Goal: Information Seeking & Learning: Understand process/instructions

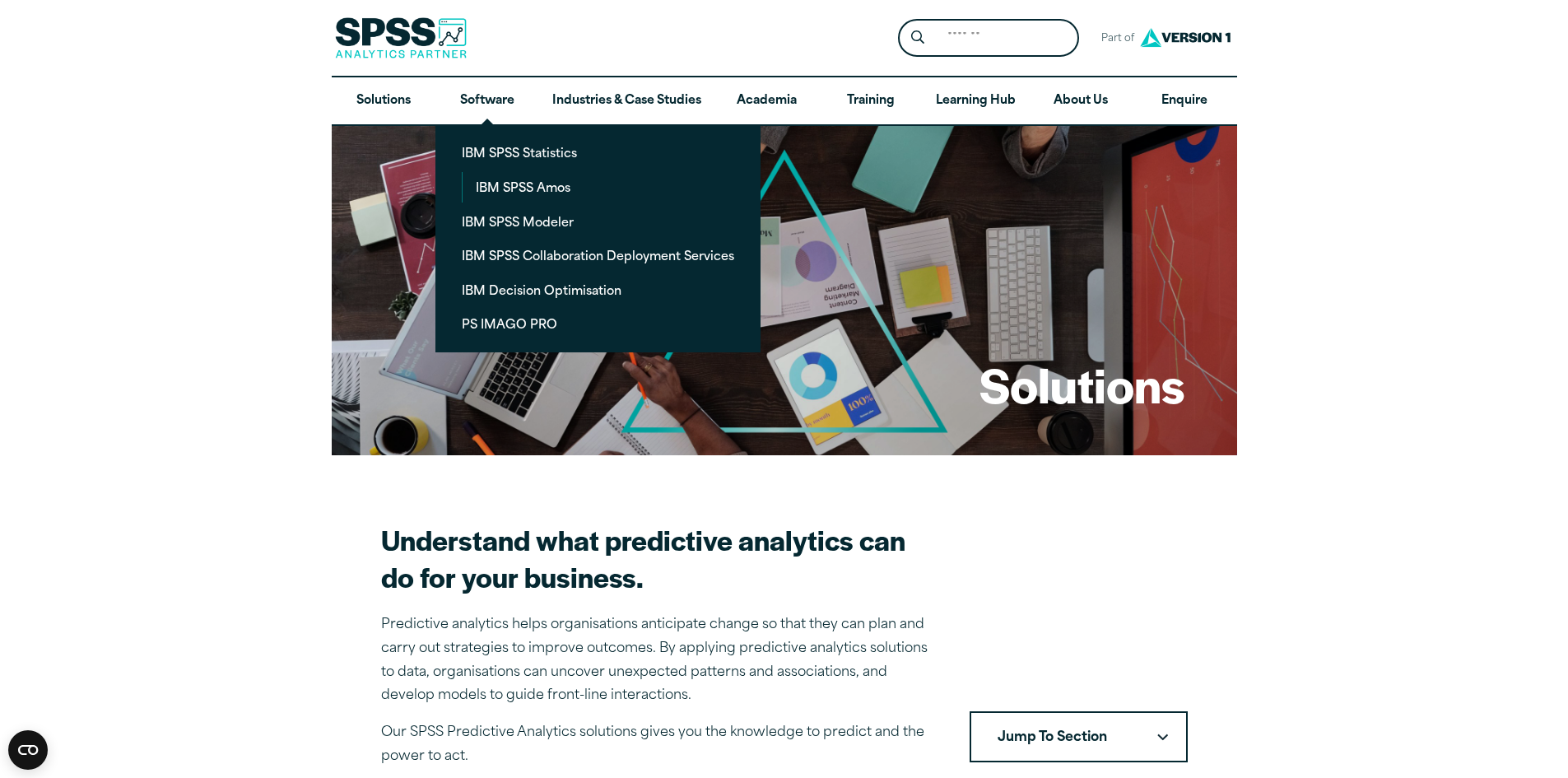
click at [497, 104] on link "Software" at bounding box center [487, 101] width 104 height 48
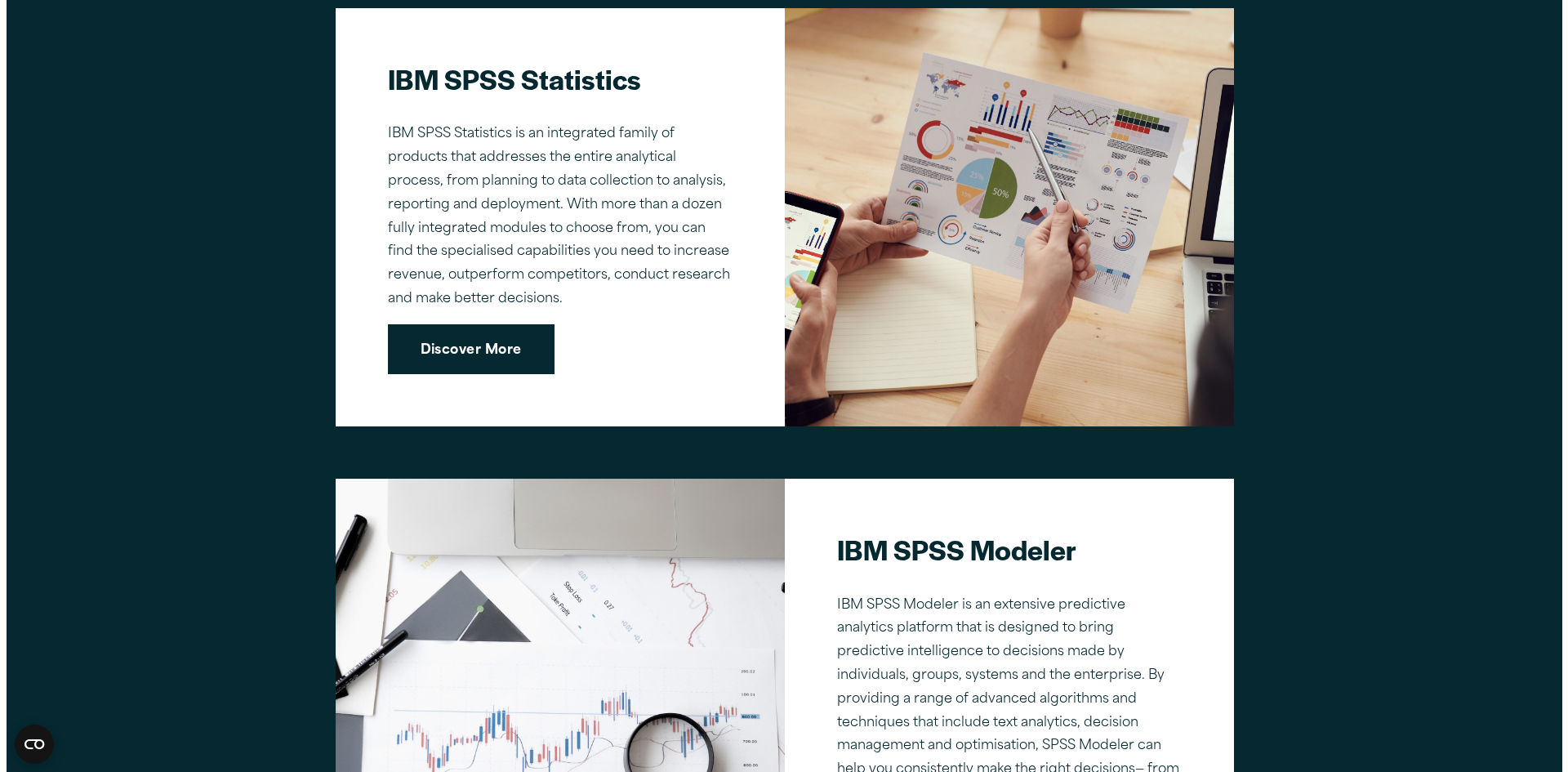
scroll to position [1308, 0]
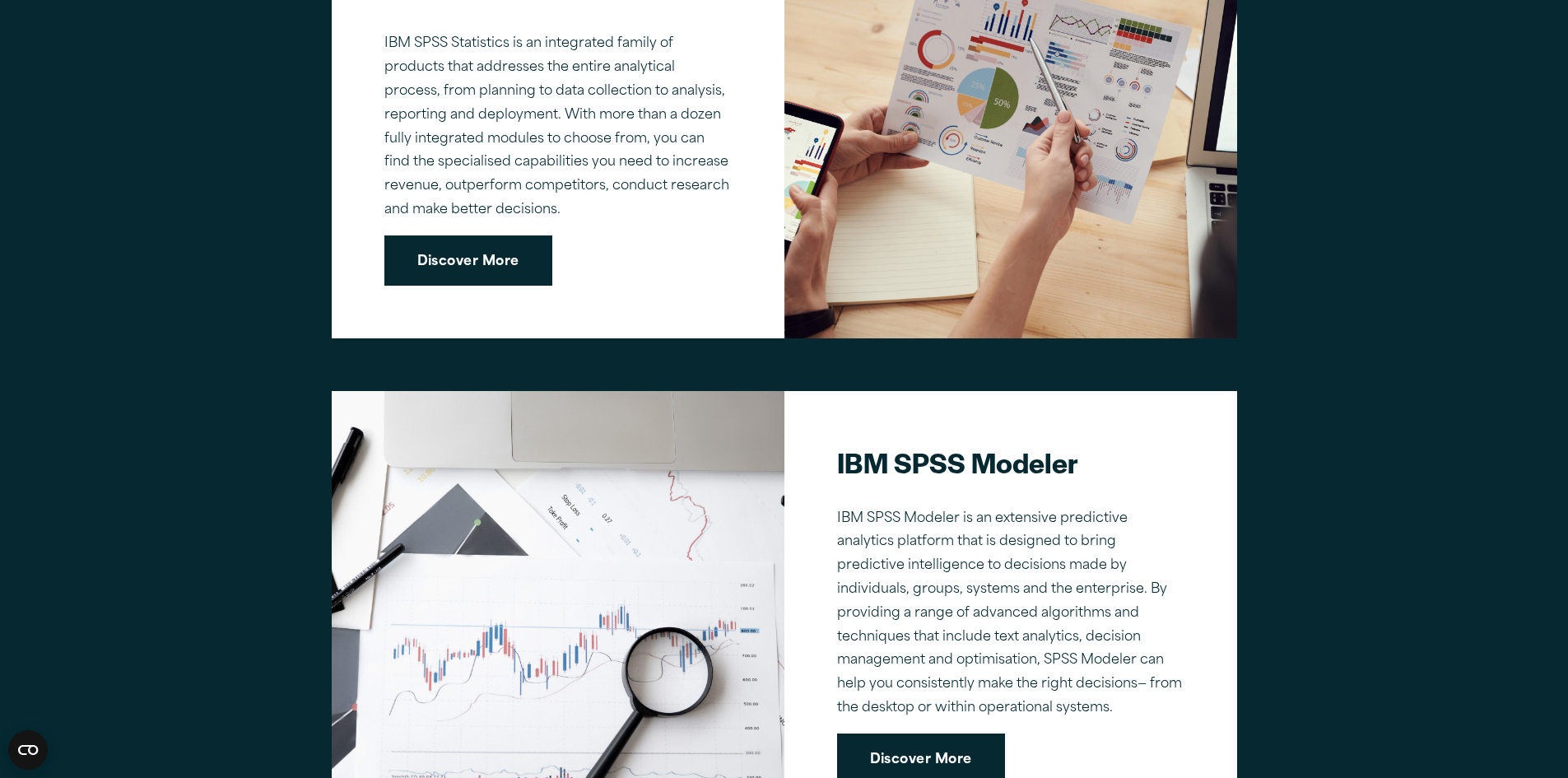
click at [516, 252] on link "Discover More" at bounding box center [468, 261] width 168 height 51
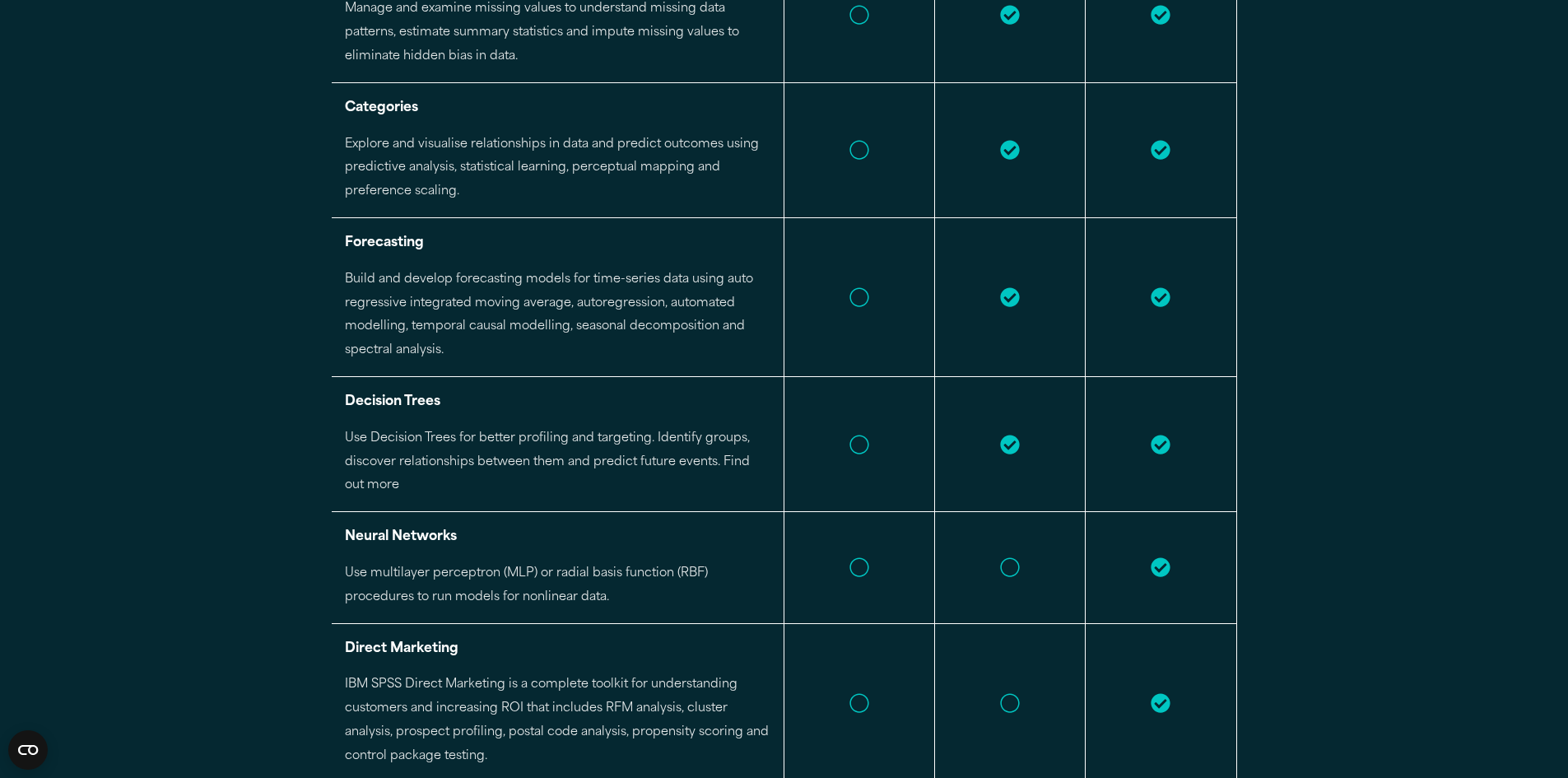
scroll to position [3212, 0]
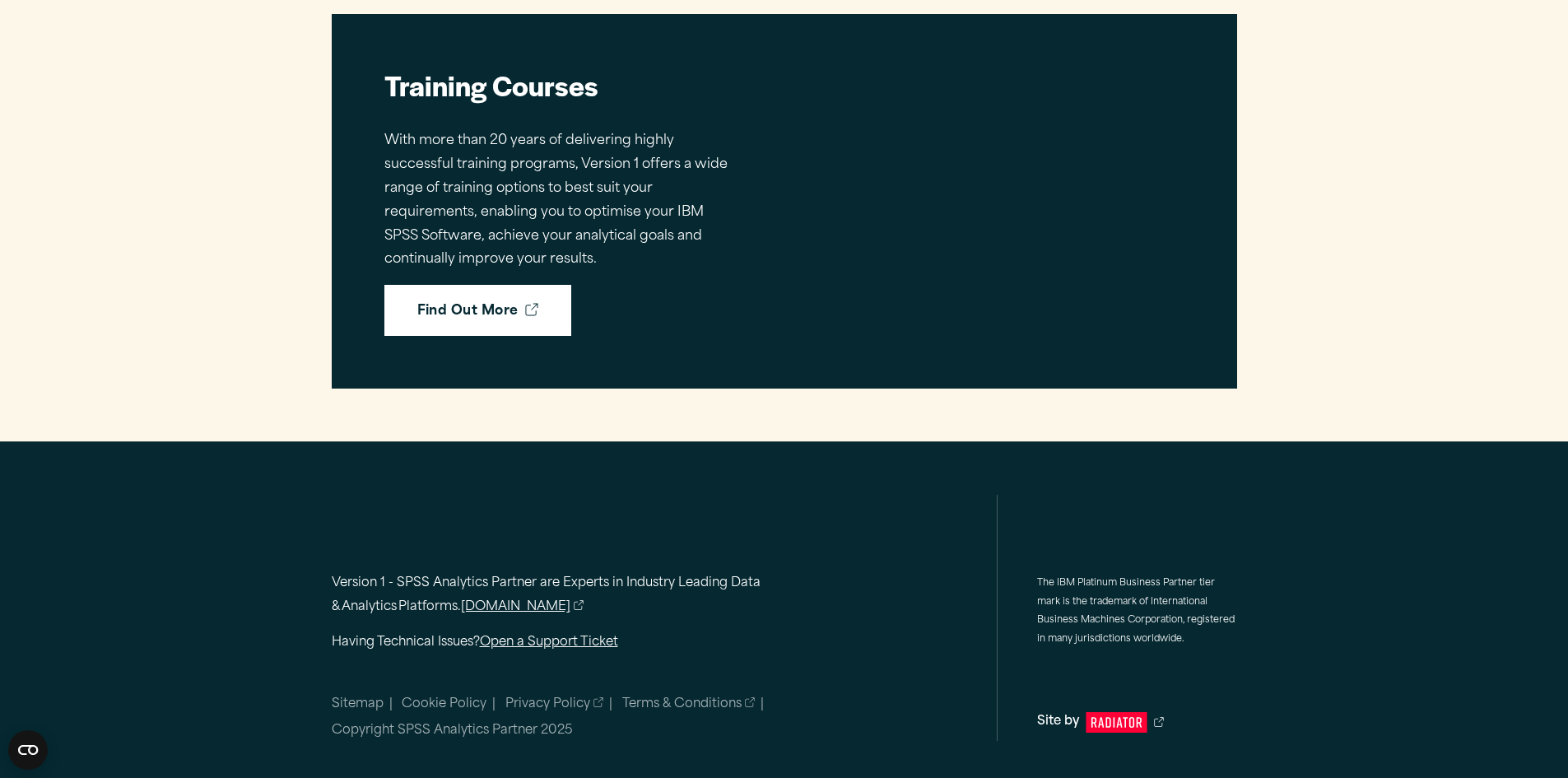
scroll to position [1074, 0]
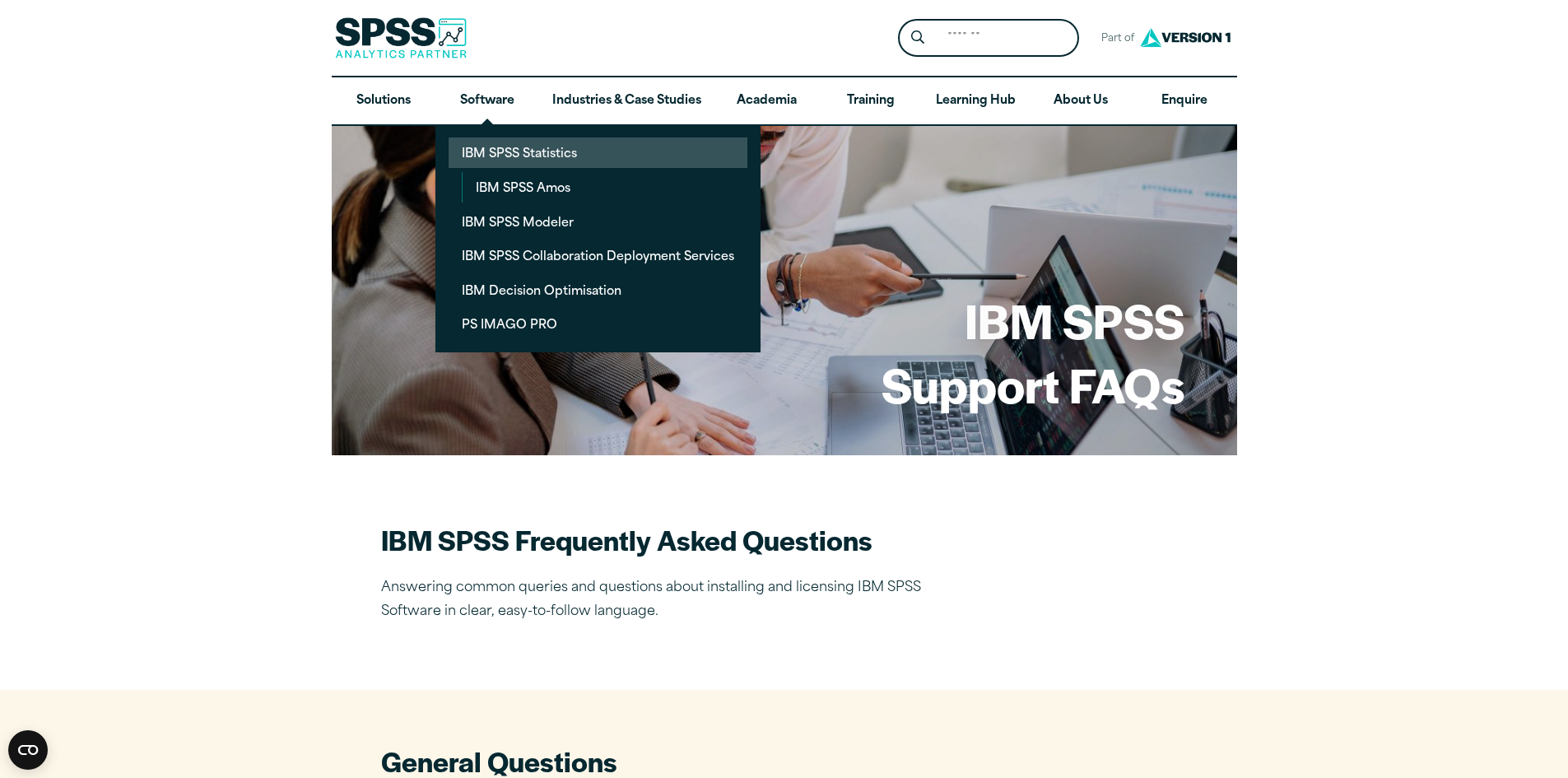
click at [539, 155] on link "IBM SPSS Statistics" at bounding box center [598, 153] width 299 height 30
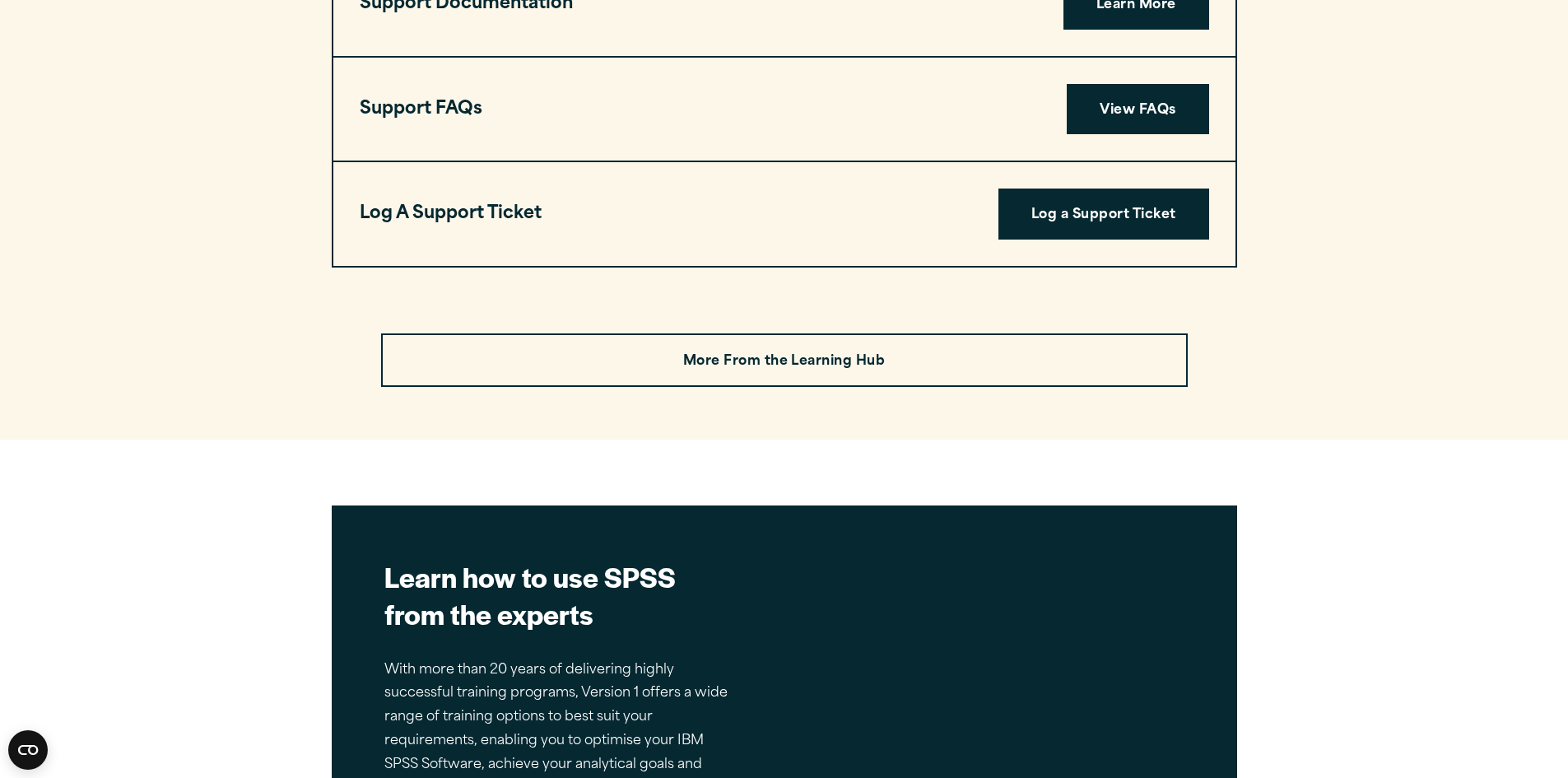
scroll to position [5354, 0]
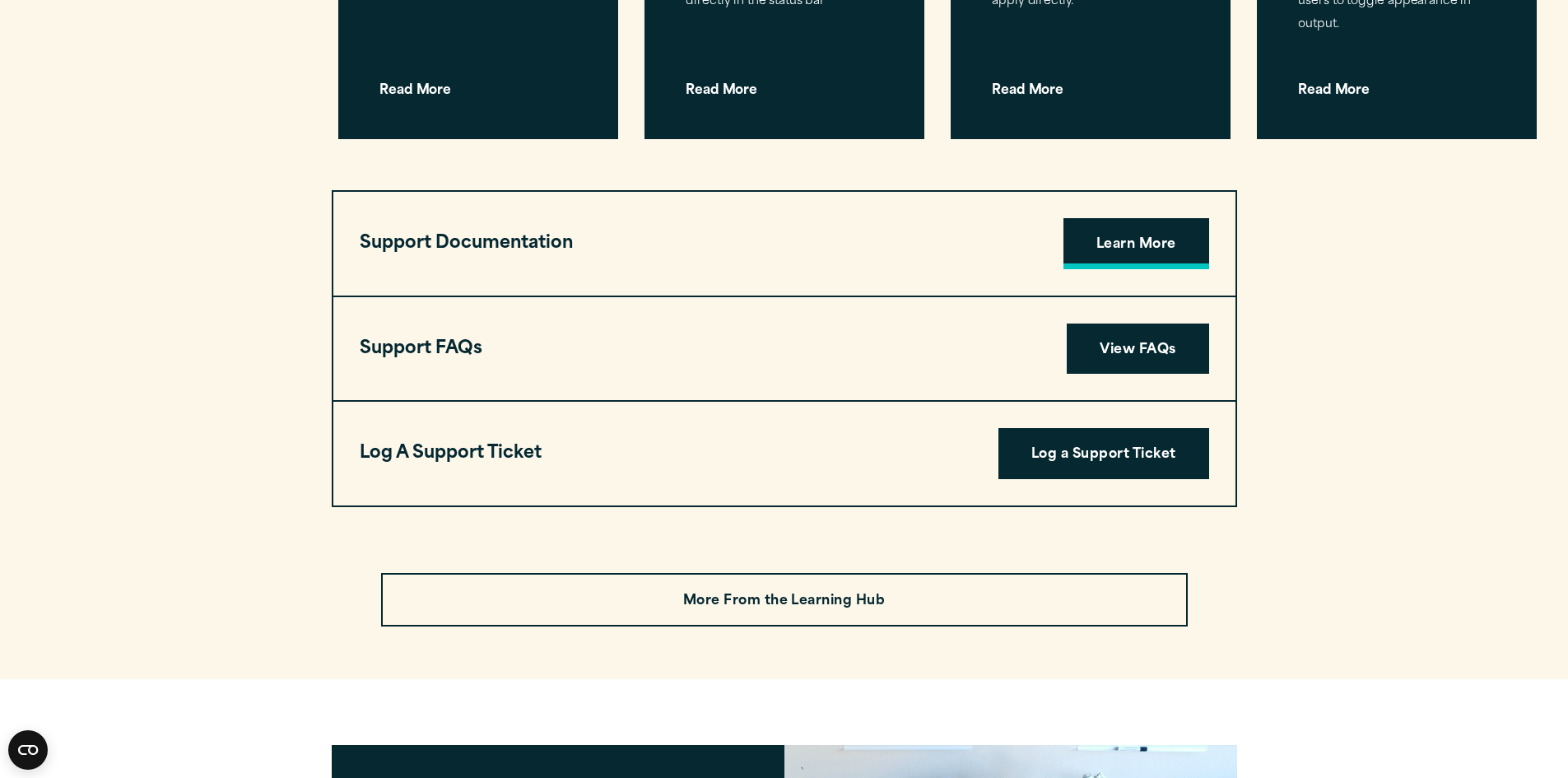
click at [1137, 218] on link "Learn More" at bounding box center [1137, 243] width 146 height 51
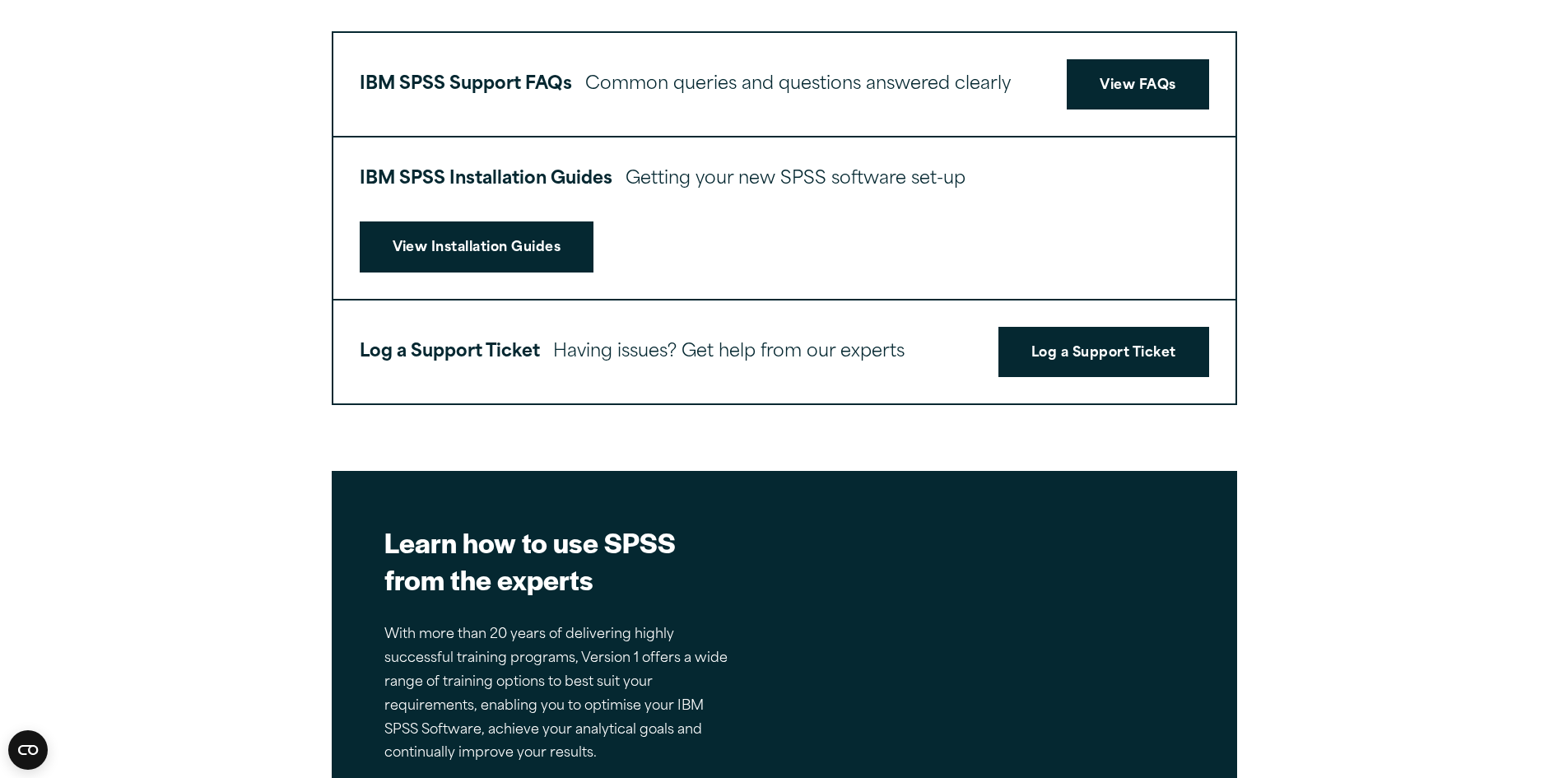
scroll to position [823, 0]
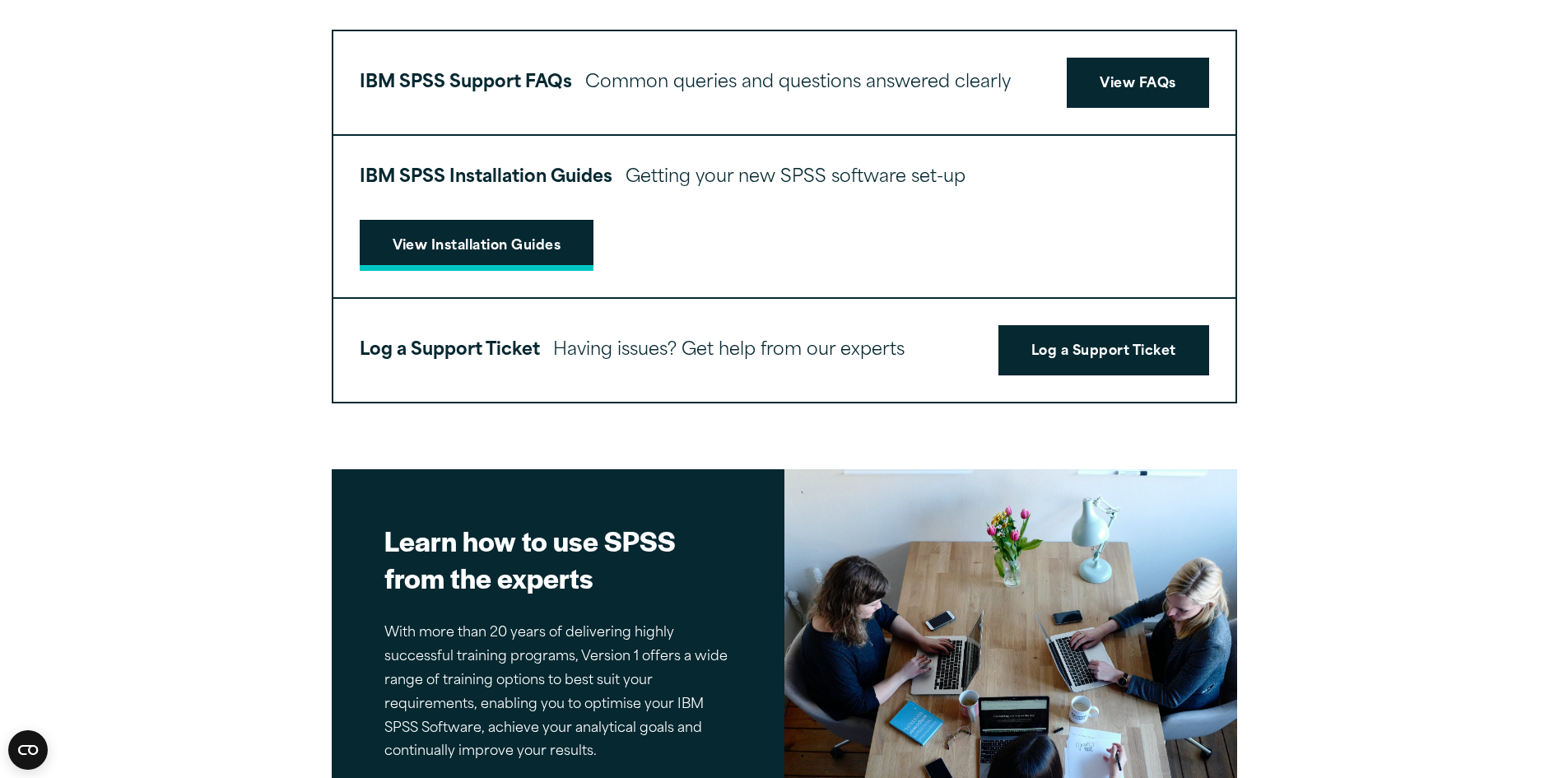
click at [537, 243] on link "View Installation Guides" at bounding box center [477, 245] width 235 height 51
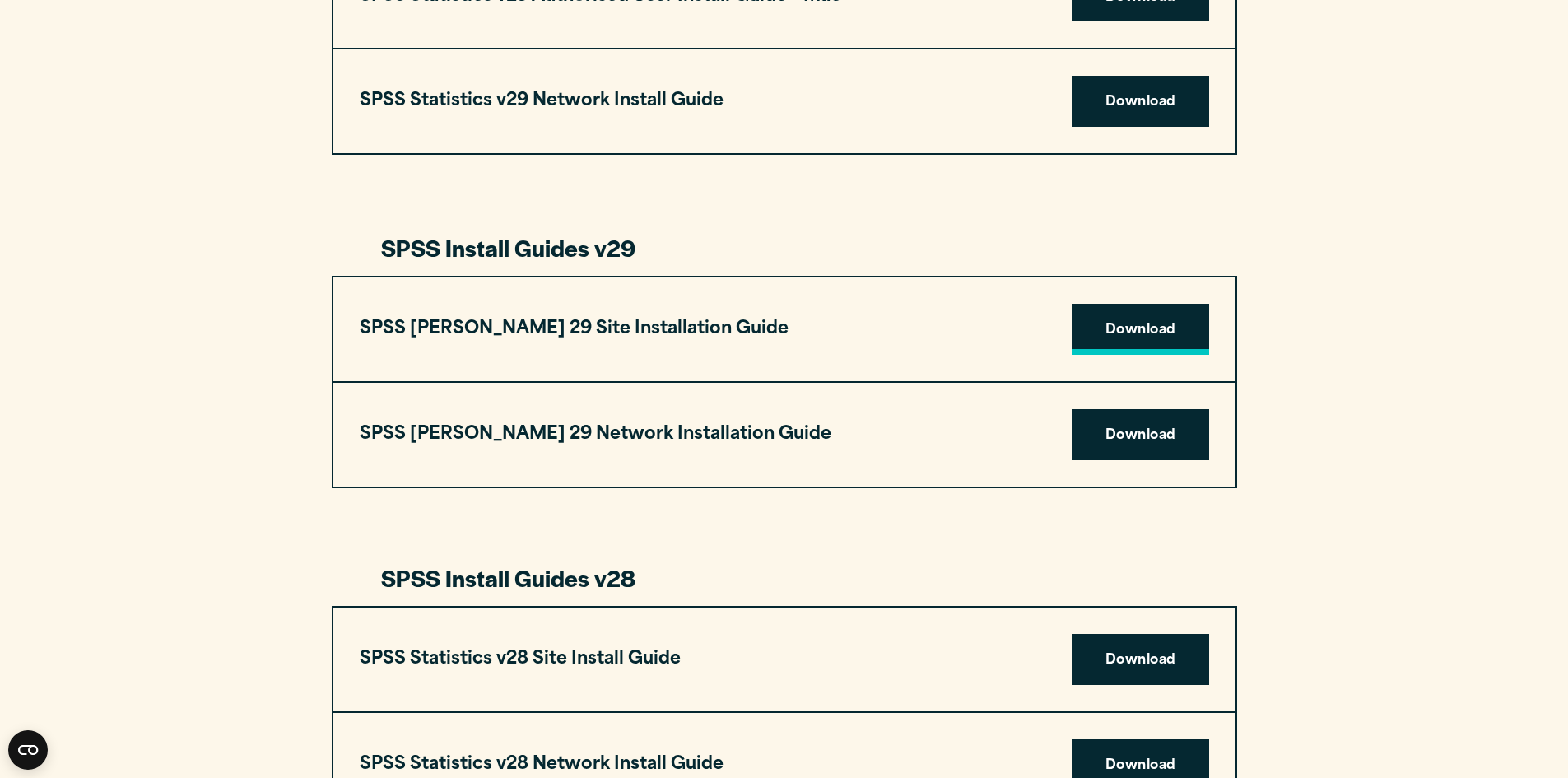
scroll to position [1894, 0]
